Goal: Check status: Check status

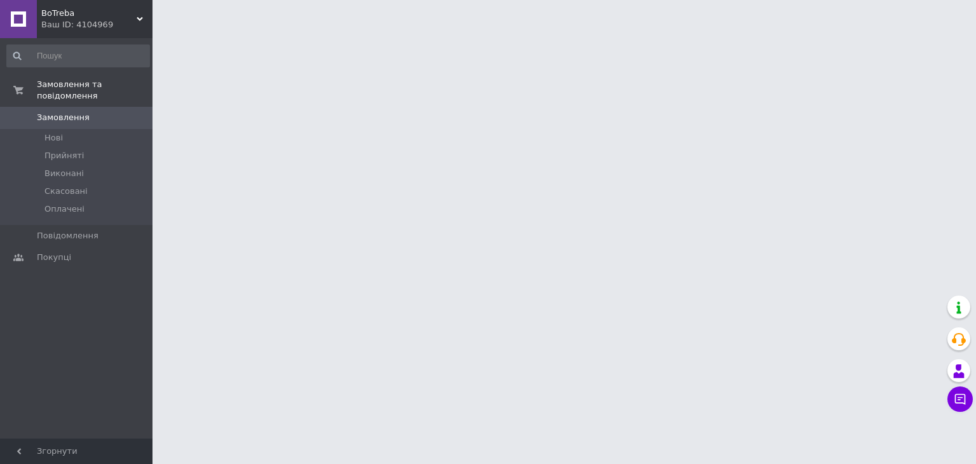
click at [143, 18] on div "BoTreba Ваш ID: 4104969" at bounding box center [95, 19] width 116 height 38
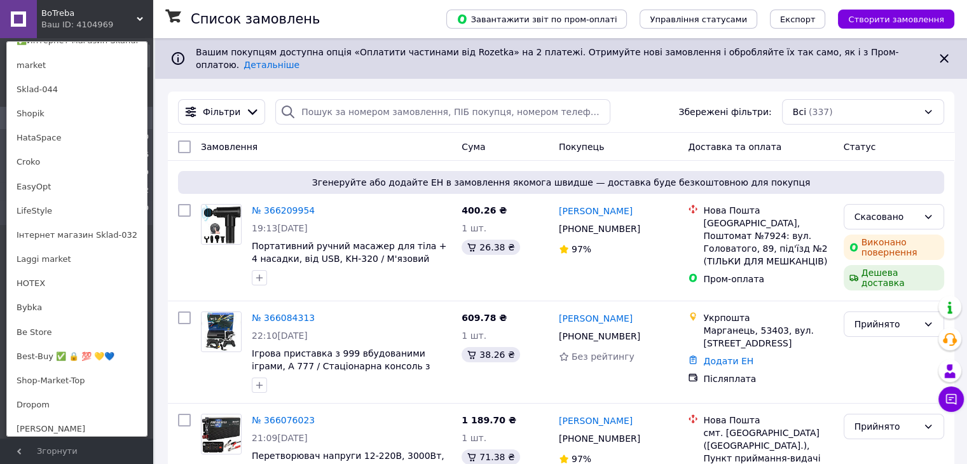
scroll to position [905, 0]
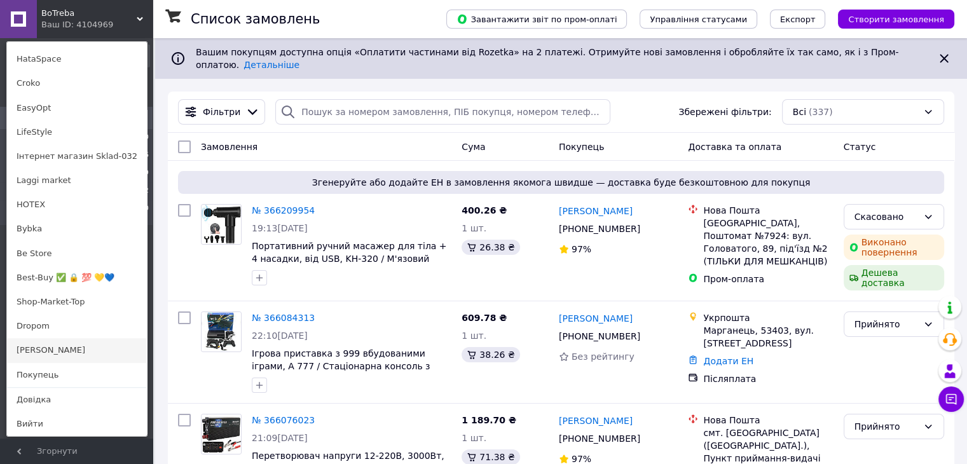
click at [31, 349] on link "[PERSON_NAME]" at bounding box center [77, 350] width 140 height 24
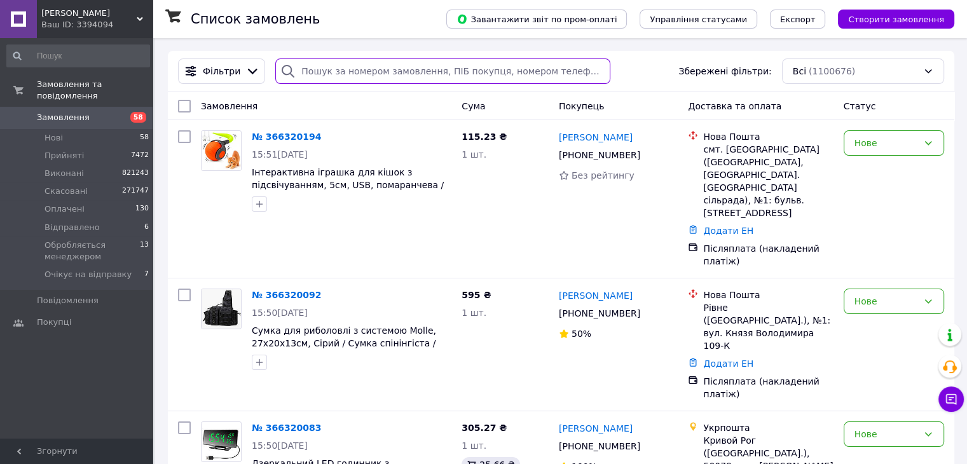
click at [355, 78] on input "search" at bounding box center [442, 70] width 335 height 25
paste input "366198829"
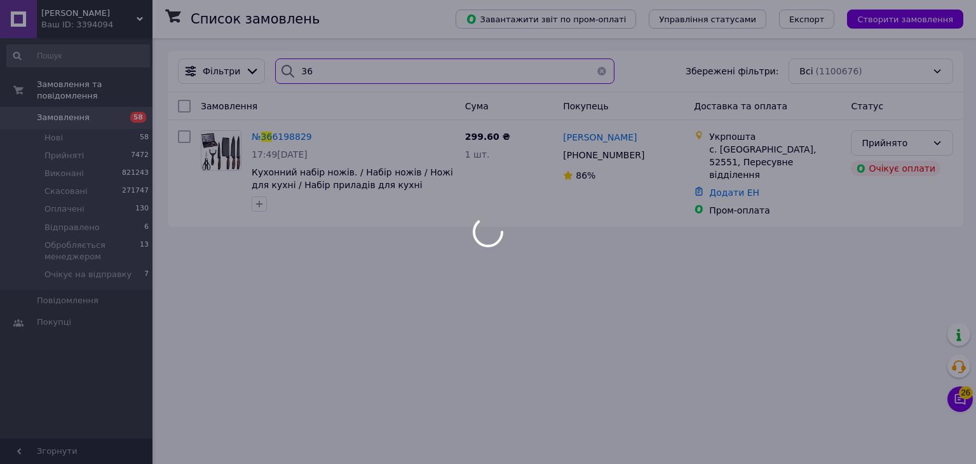
type input "3"
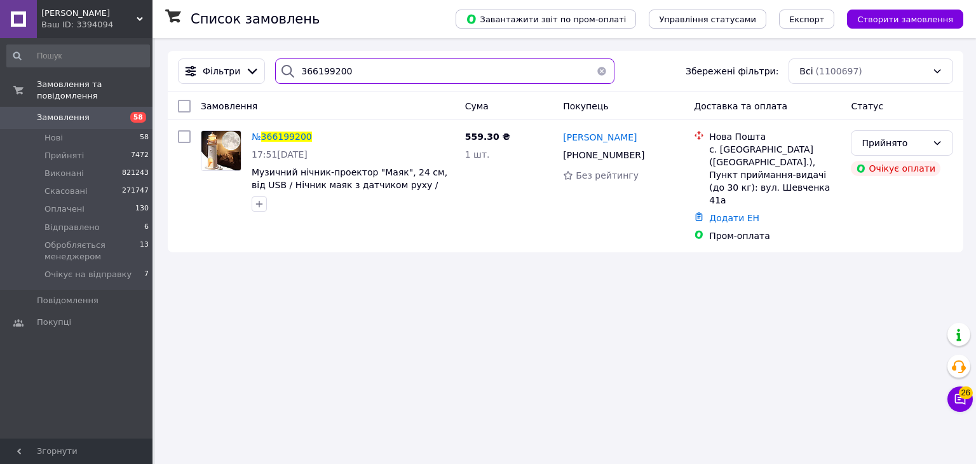
type input "366199200"
